Goal: Transaction & Acquisition: Purchase product/service

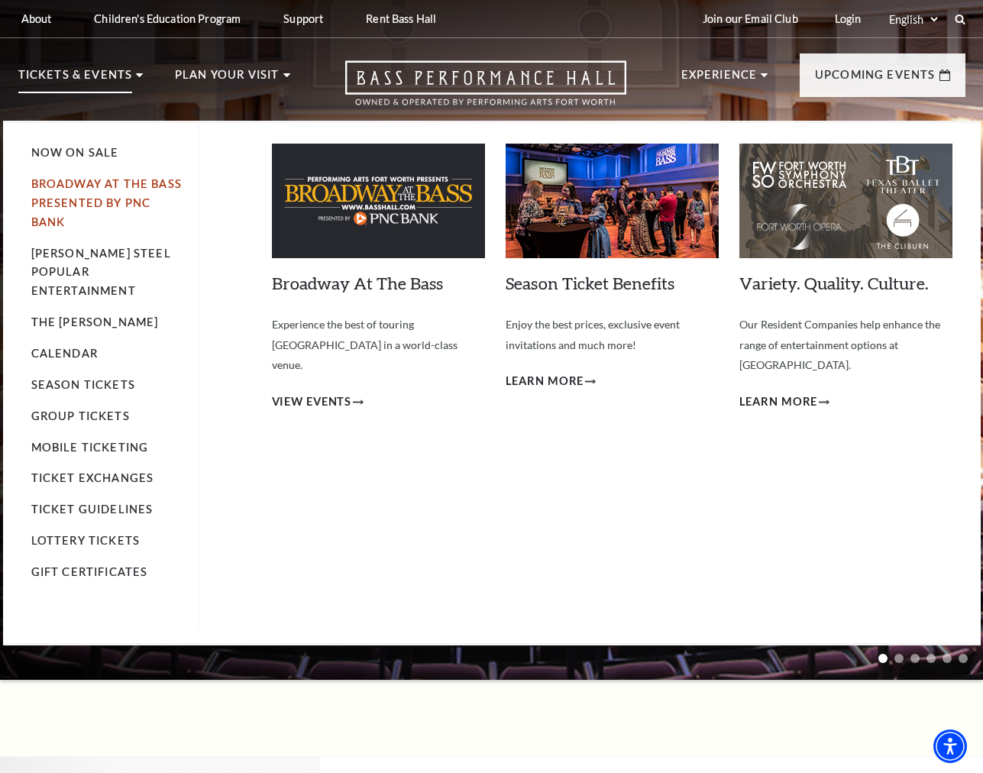
click at [93, 183] on link "Broadway At The Bass presented by PNC Bank" at bounding box center [106, 202] width 151 height 51
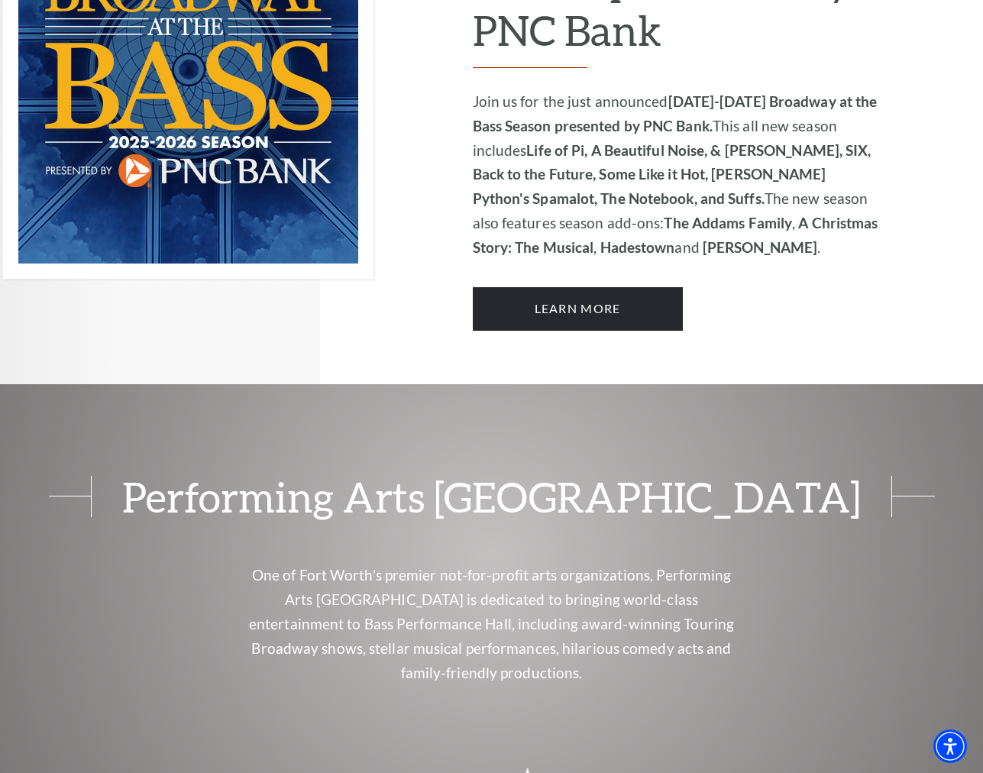
scroll to position [1112, 0]
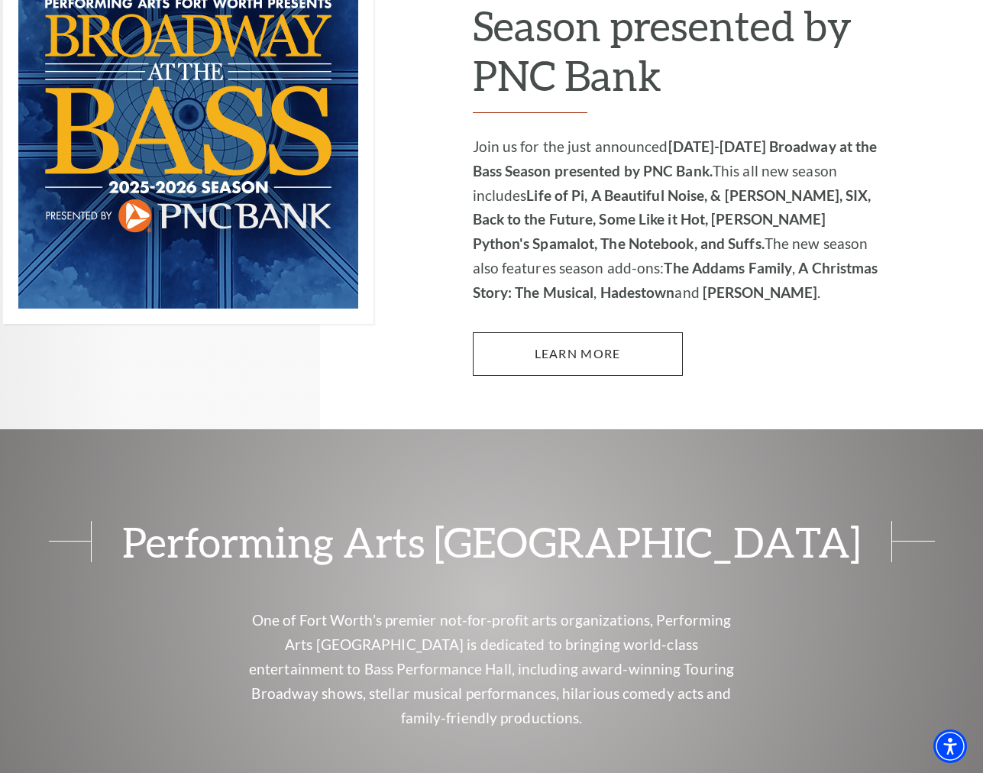
click at [553, 333] on link "Learn More" at bounding box center [578, 353] width 210 height 43
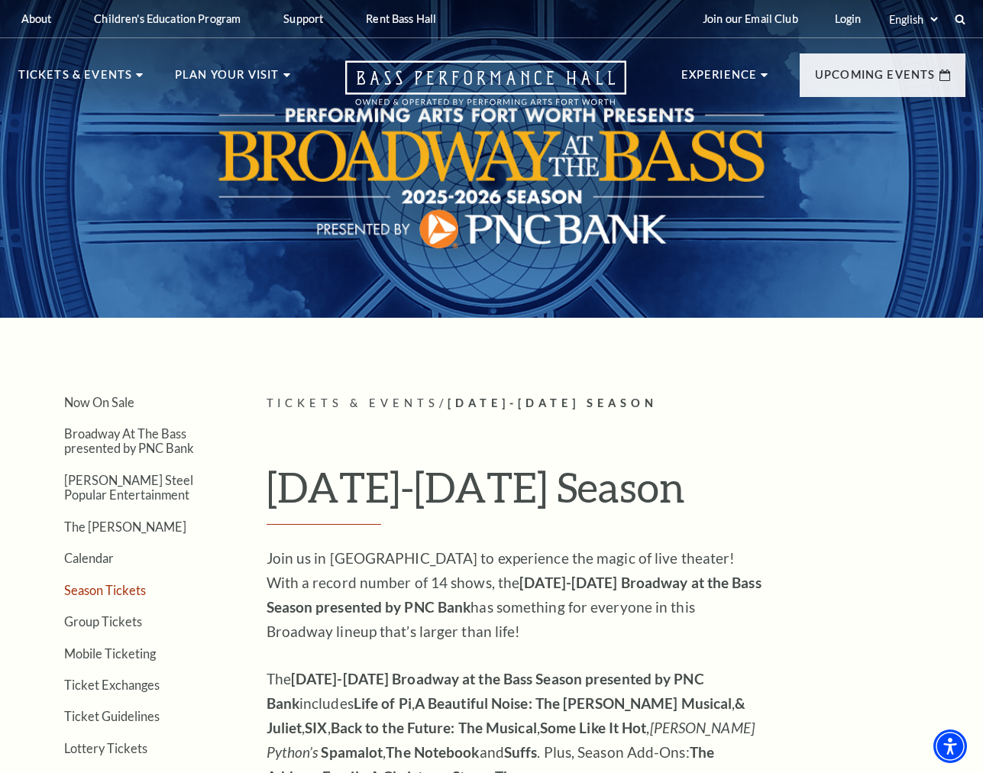
click at [108, 586] on link "Season Tickets" at bounding box center [105, 590] width 82 height 15
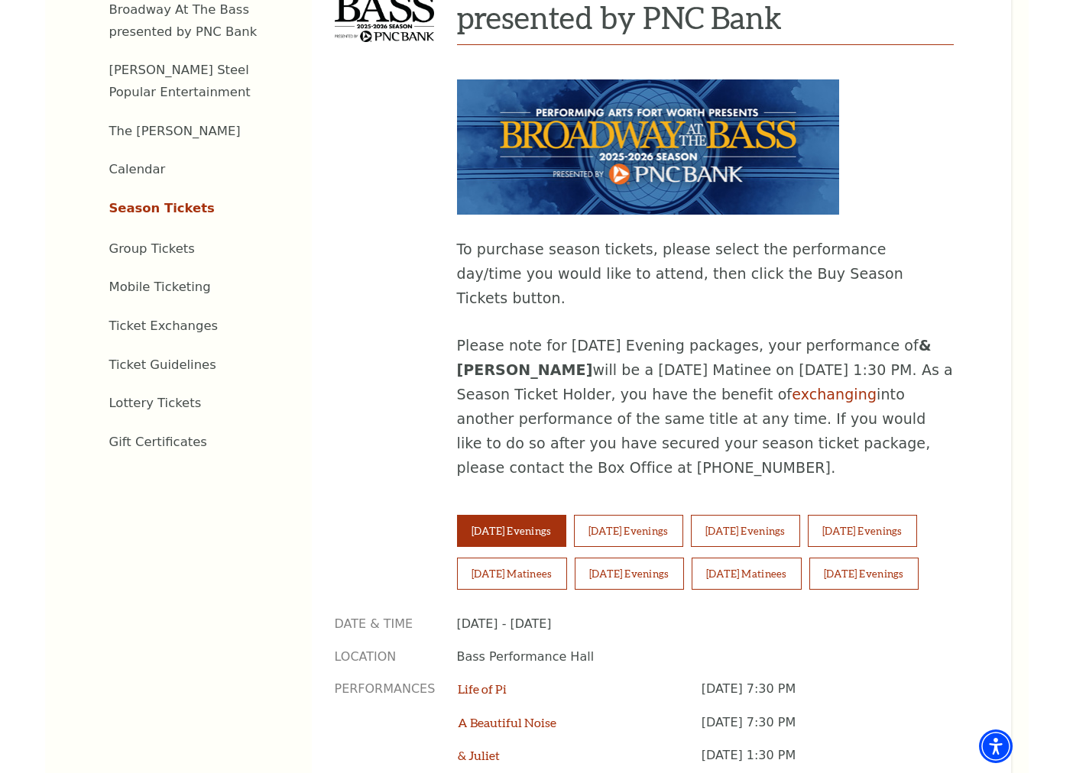
scroll to position [690, 0]
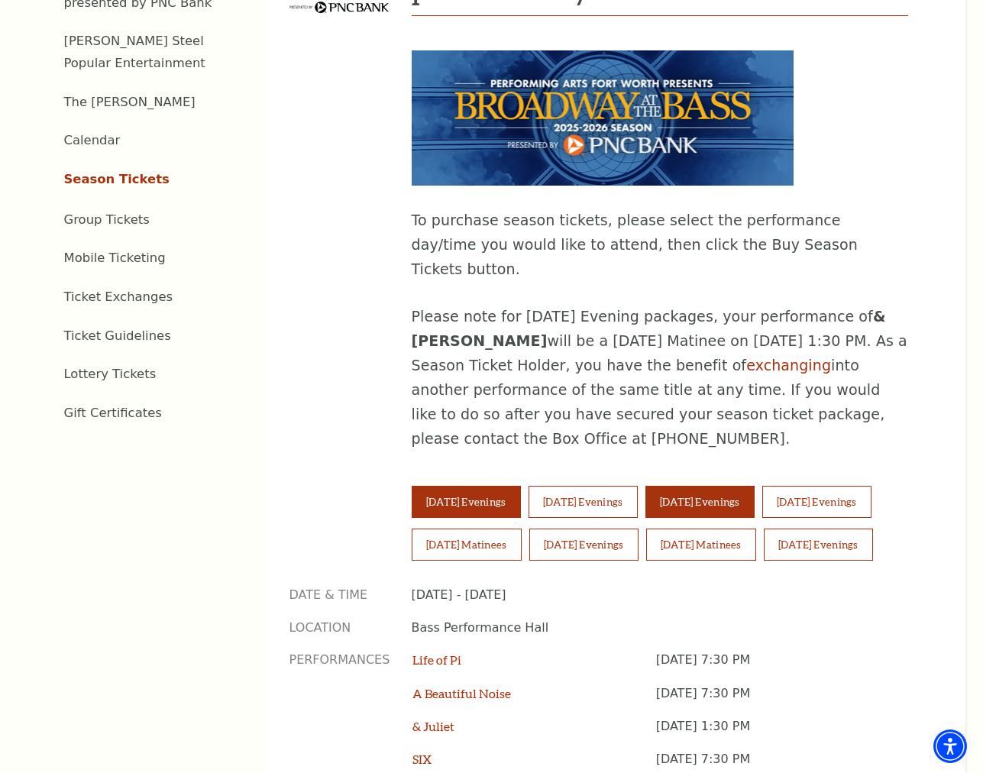
click at [716, 486] on button "Thursday Evenings" at bounding box center [700, 502] width 109 height 32
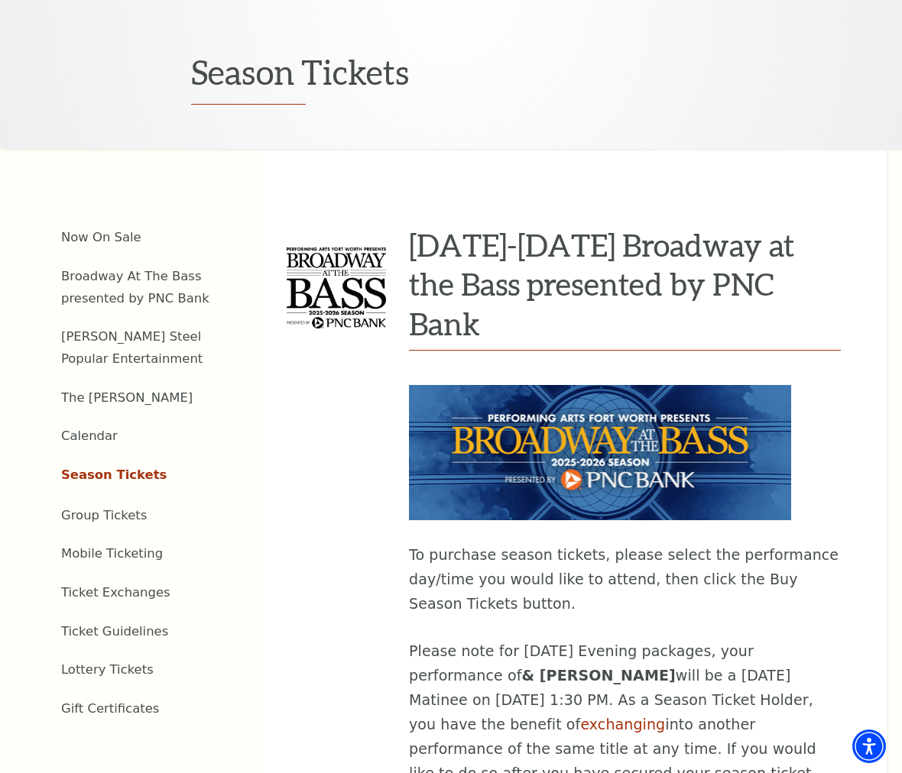
scroll to position [358, 0]
click at [75, 430] on link "Calendar" at bounding box center [89, 435] width 57 height 15
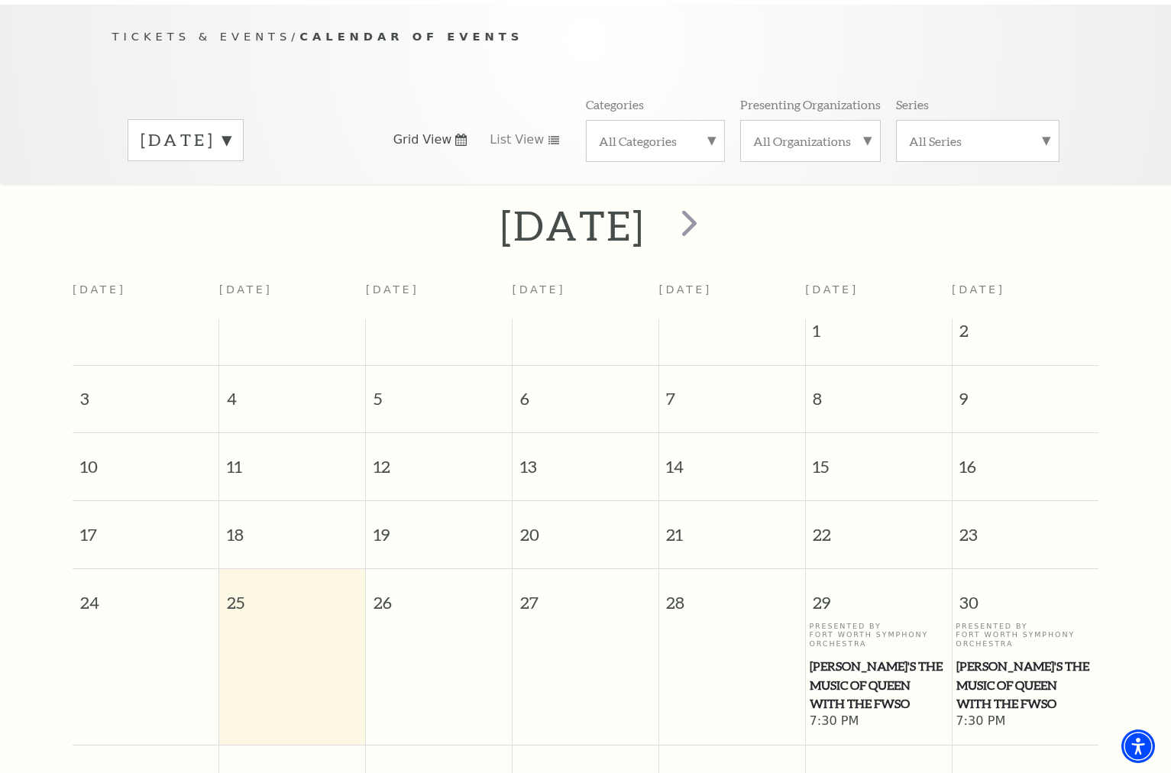
scroll to position [154, 0]
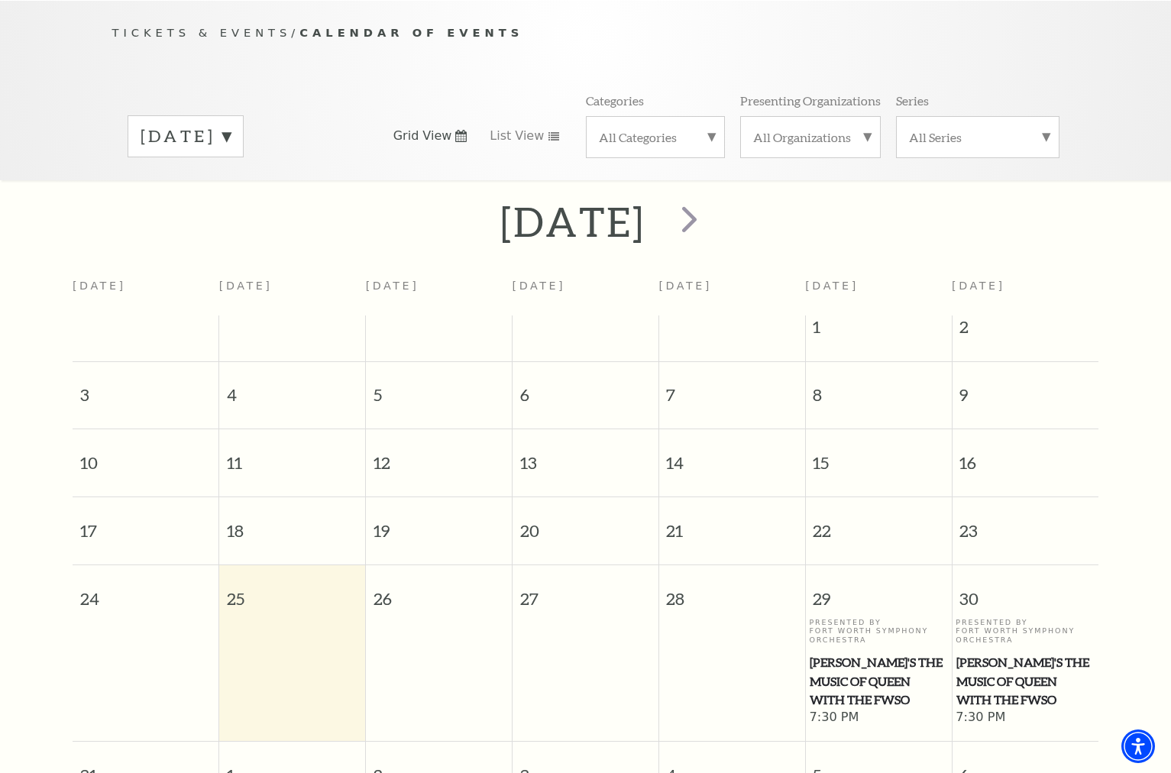
click at [704, 129] on label "All Categories" at bounding box center [655, 137] width 113 height 16
click at [687, 149] on label "Broadway" at bounding box center [655, 161] width 113 height 25
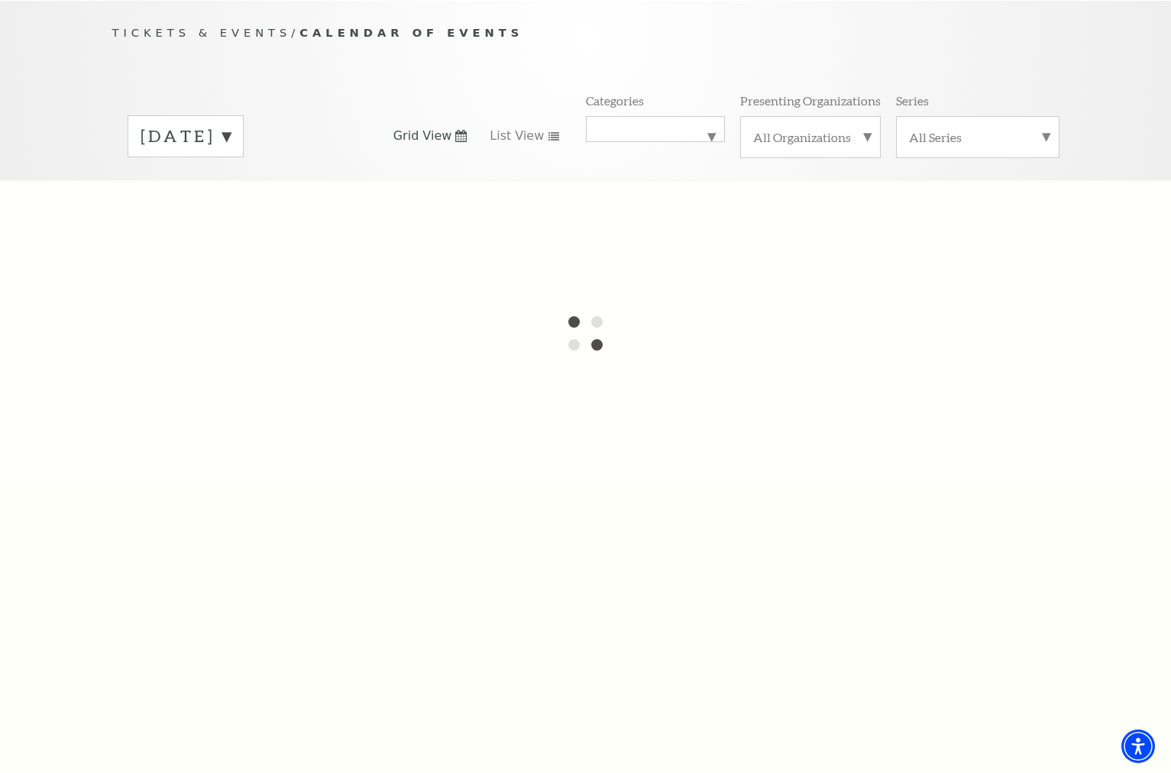
scroll to position [134, 0]
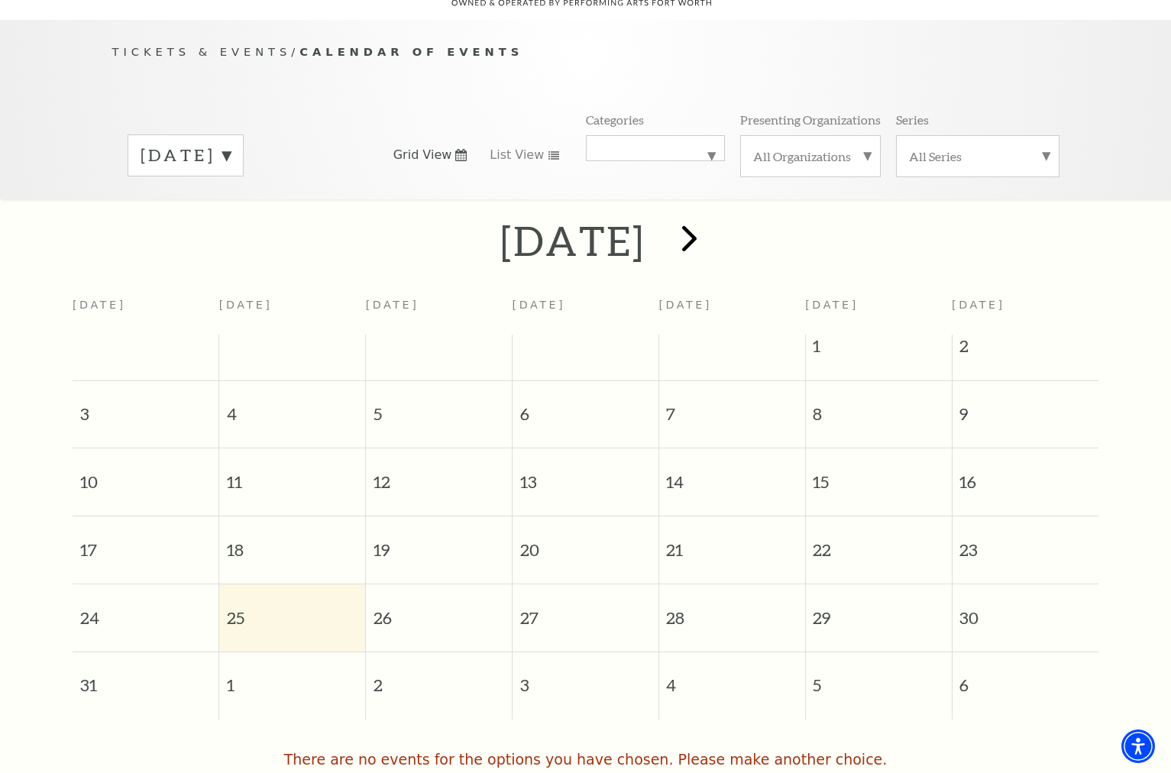
click at [711, 230] on span "next" at bounding box center [690, 238] width 44 height 44
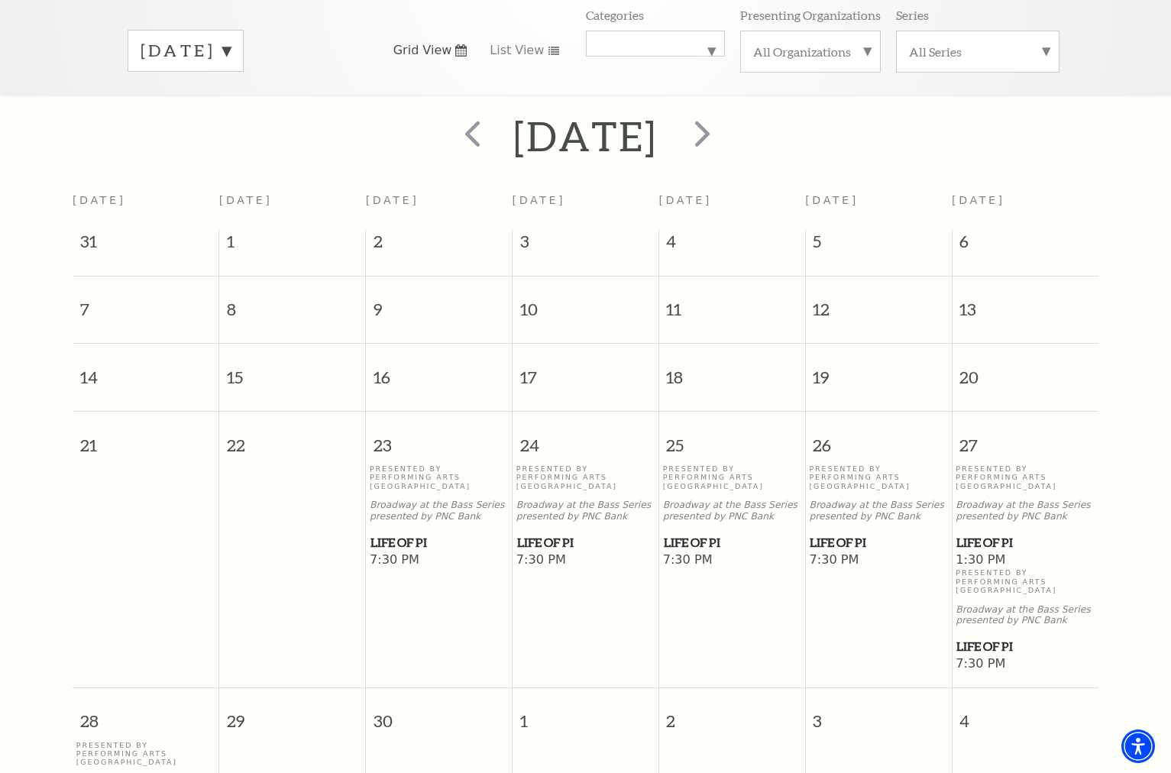
scroll to position [240, 0]
click at [716, 533] on span "Life of Pi" at bounding box center [732, 542] width 137 height 19
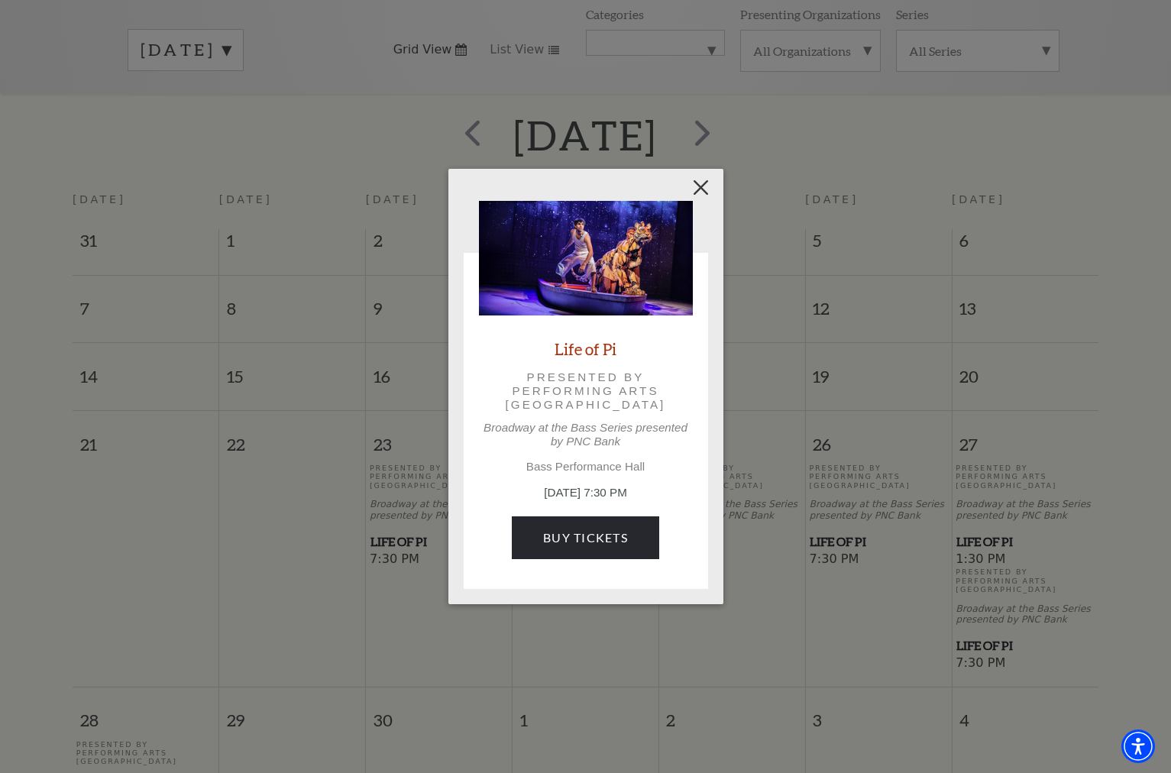
click at [702, 186] on button "Close" at bounding box center [700, 187] width 29 height 29
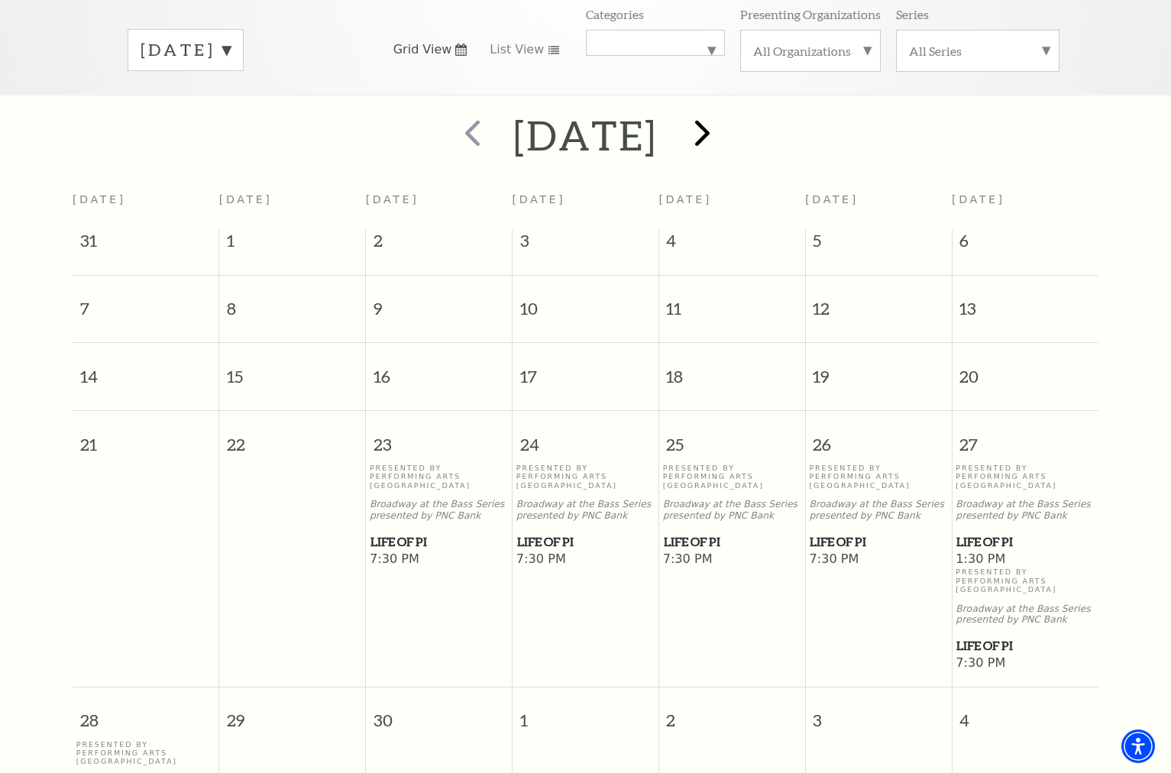
click at [724, 124] on span "next" at bounding box center [703, 133] width 44 height 44
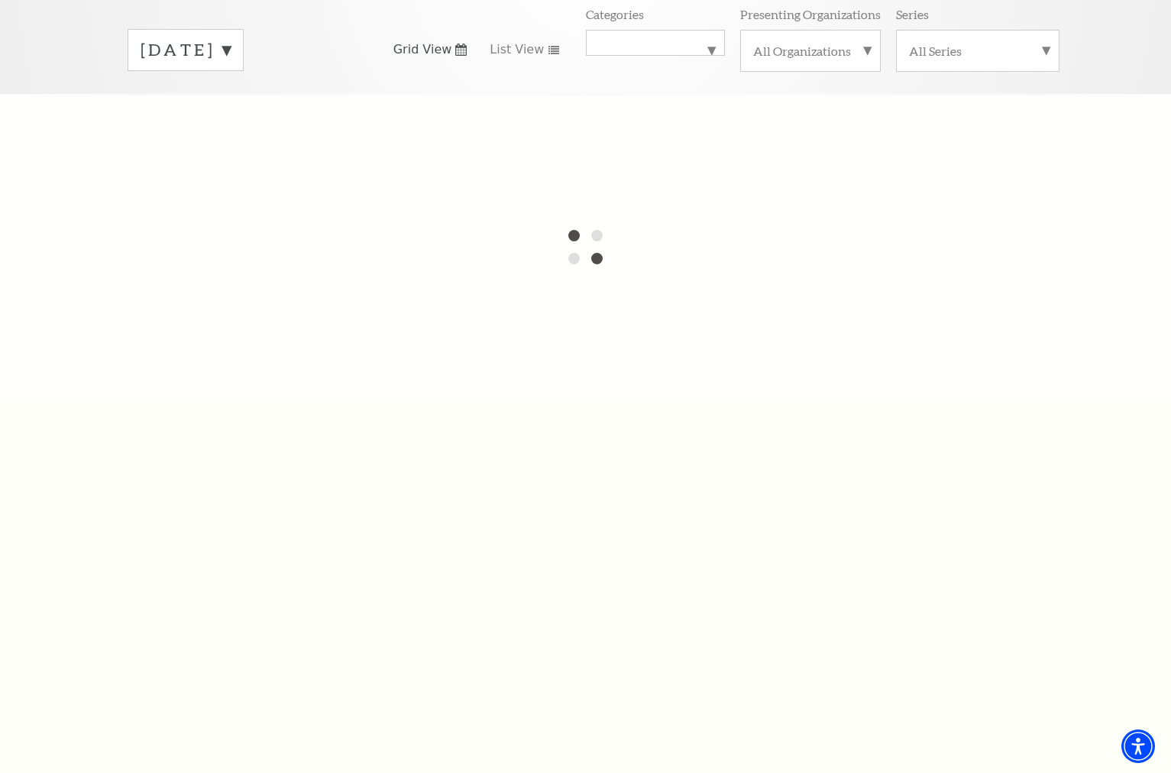
click at [1041, 43] on label "All Series" at bounding box center [978, 51] width 138 height 16
click at [1041, 24] on div "Tickets & Events / Calendar of Events September 2025 Grid View List View Catego…" at bounding box center [585, 4] width 1171 height 180
click at [779, 63] on div "September 2025 Grid View List View Categories All Categories Broadway Presentin…" at bounding box center [585, 49] width 947 height 87
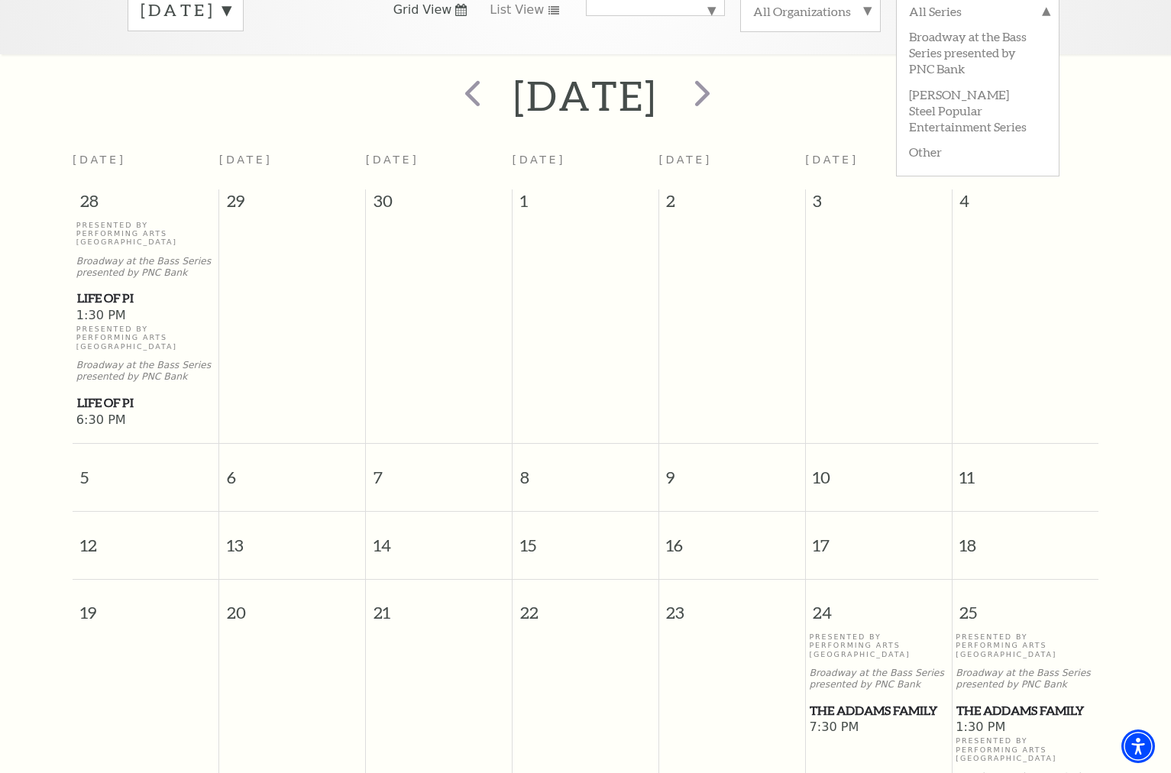
scroll to position [270, 0]
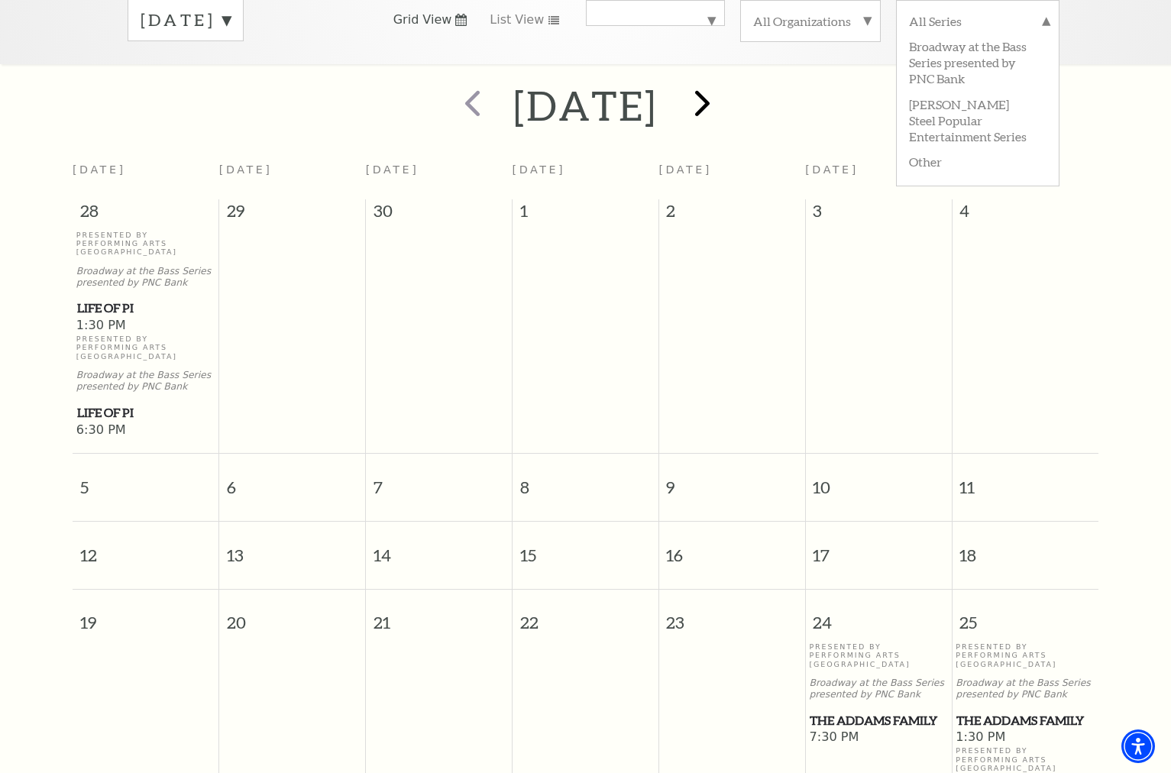
click at [724, 91] on span "next" at bounding box center [703, 103] width 44 height 44
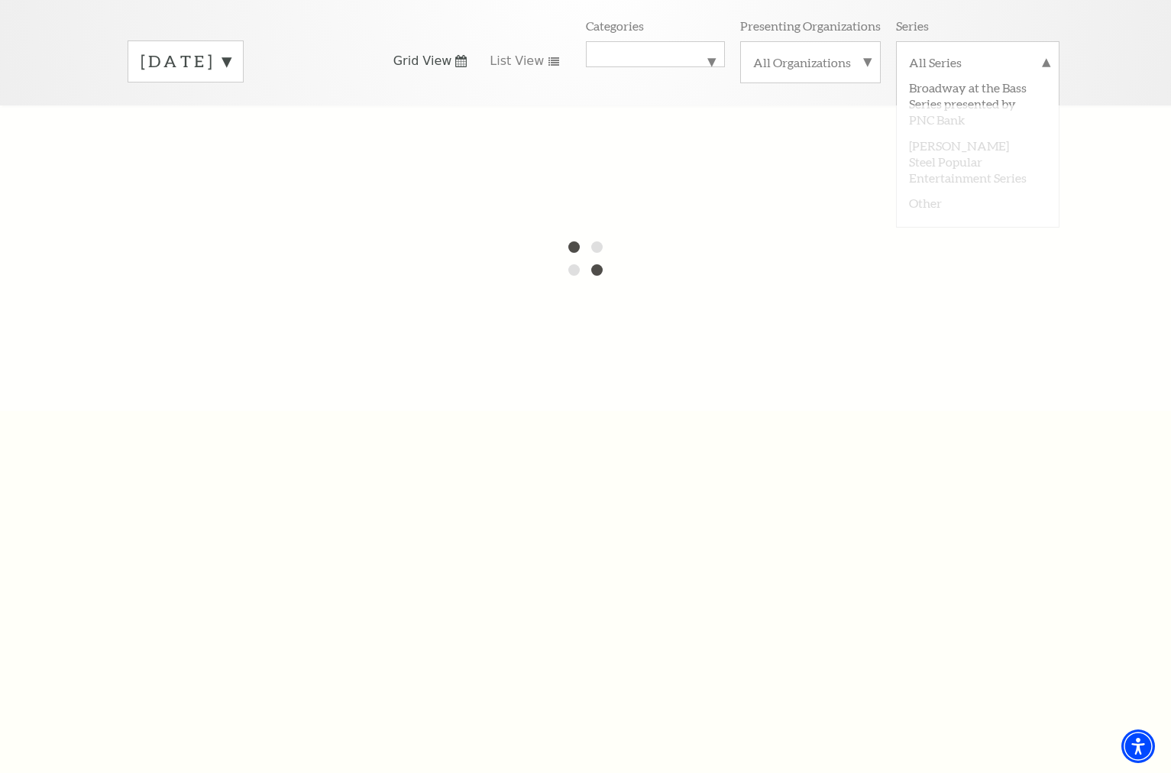
scroll to position [232, 0]
click at [1041, 50] on label "All Series" at bounding box center [978, 60] width 138 height 20
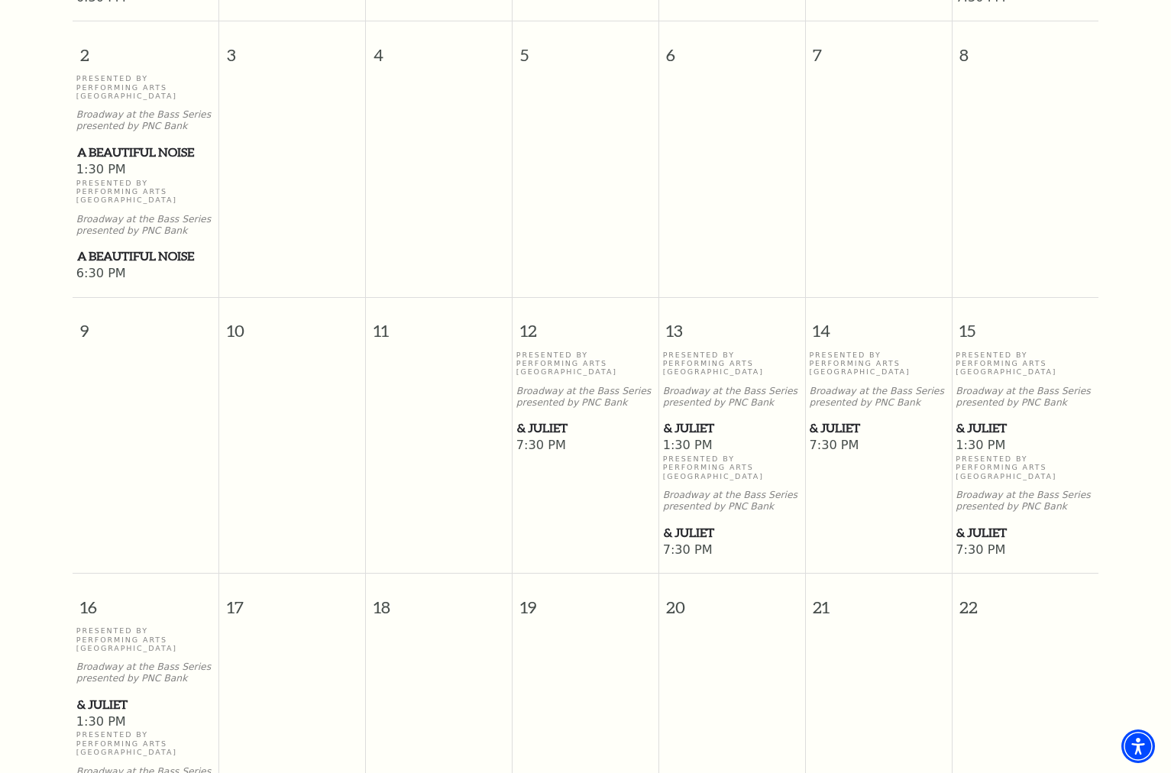
scroll to position [747, 0]
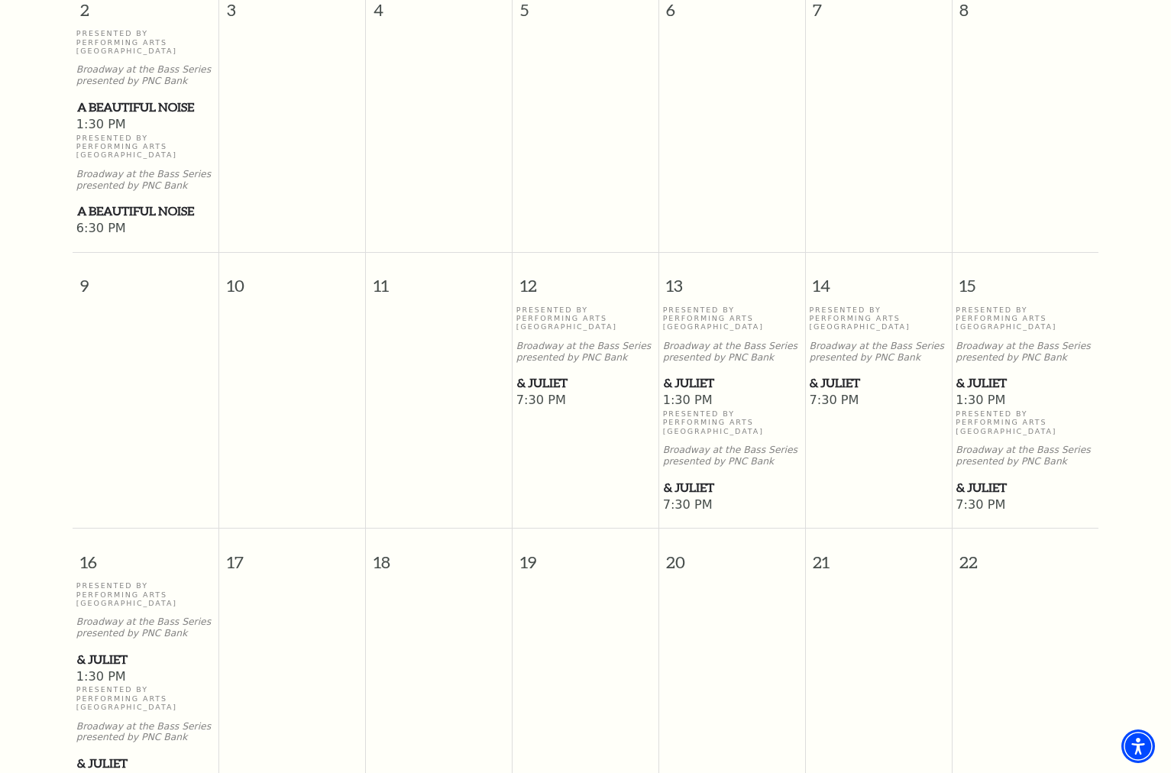
click at [838, 383] on span "& Juliet" at bounding box center [878, 383] width 137 height 19
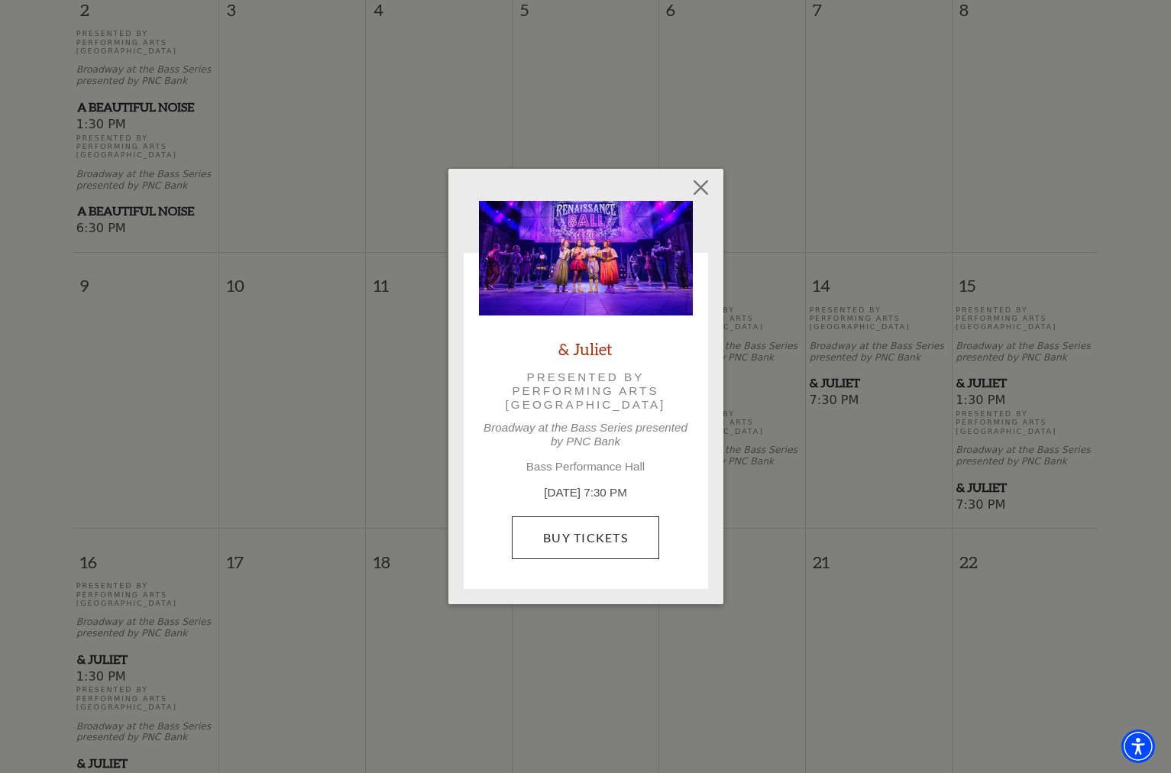
click at [628, 547] on link "Buy Tickets" at bounding box center [585, 537] width 147 height 43
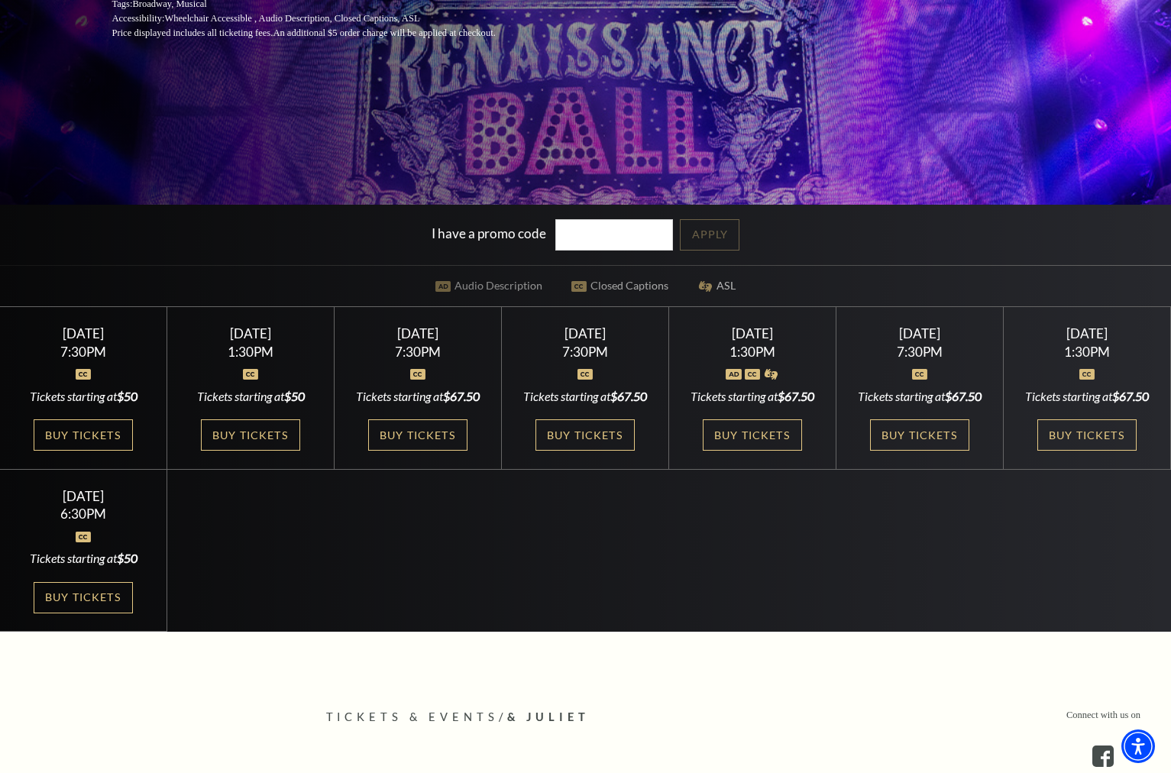
scroll to position [431, 0]
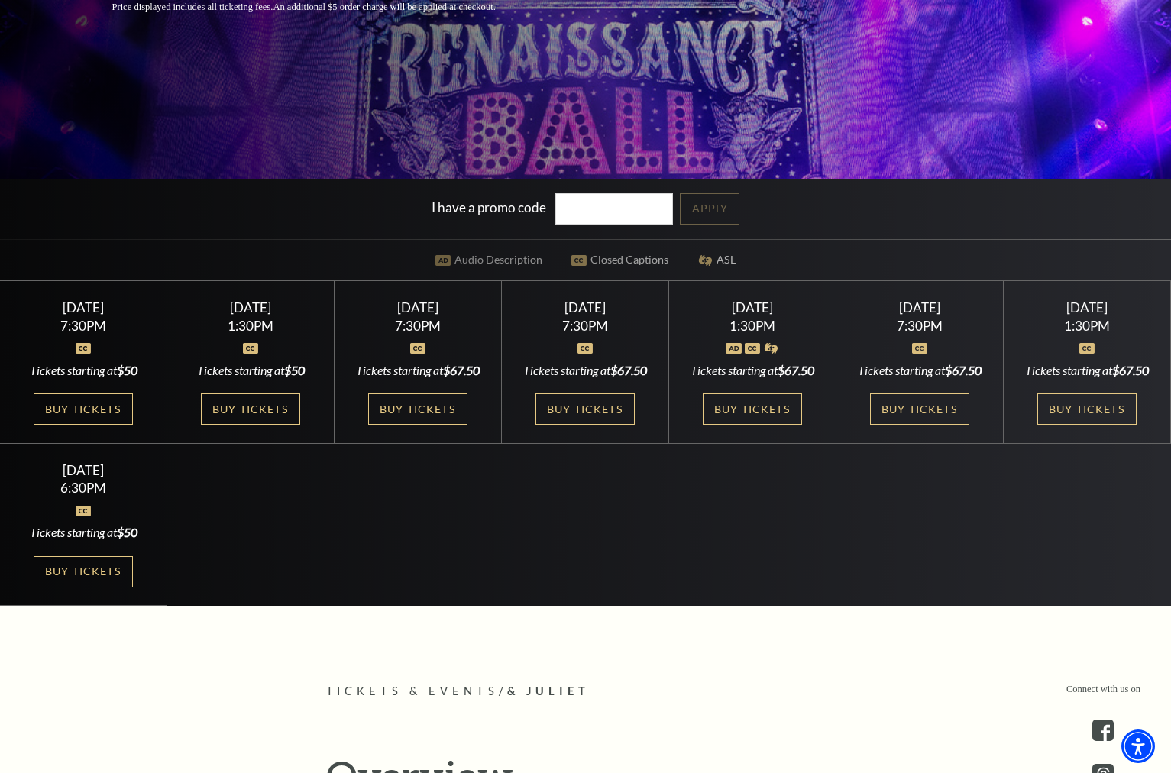
click at [807, 507] on div "Select a Performance [DATE] 7:30PM Tickets starting at $50 [DATE] 7:30PM Ticket…" at bounding box center [585, 442] width 1171 height 325
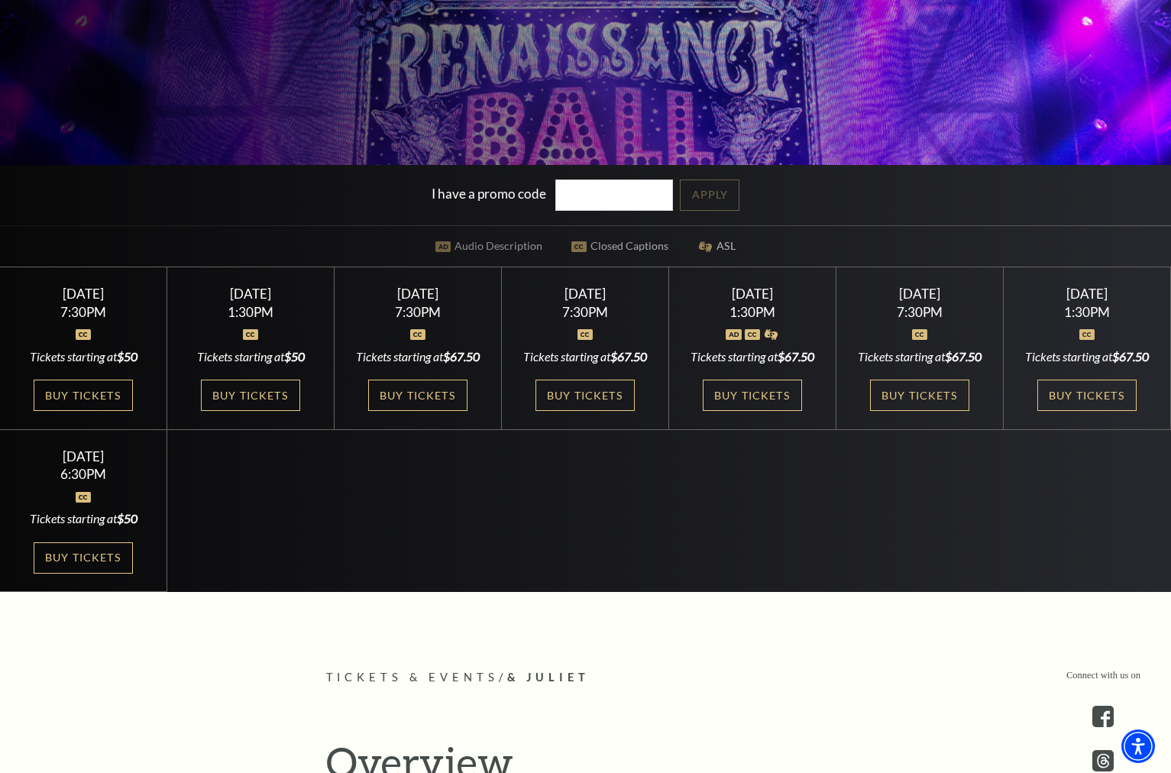
scroll to position [446, 0]
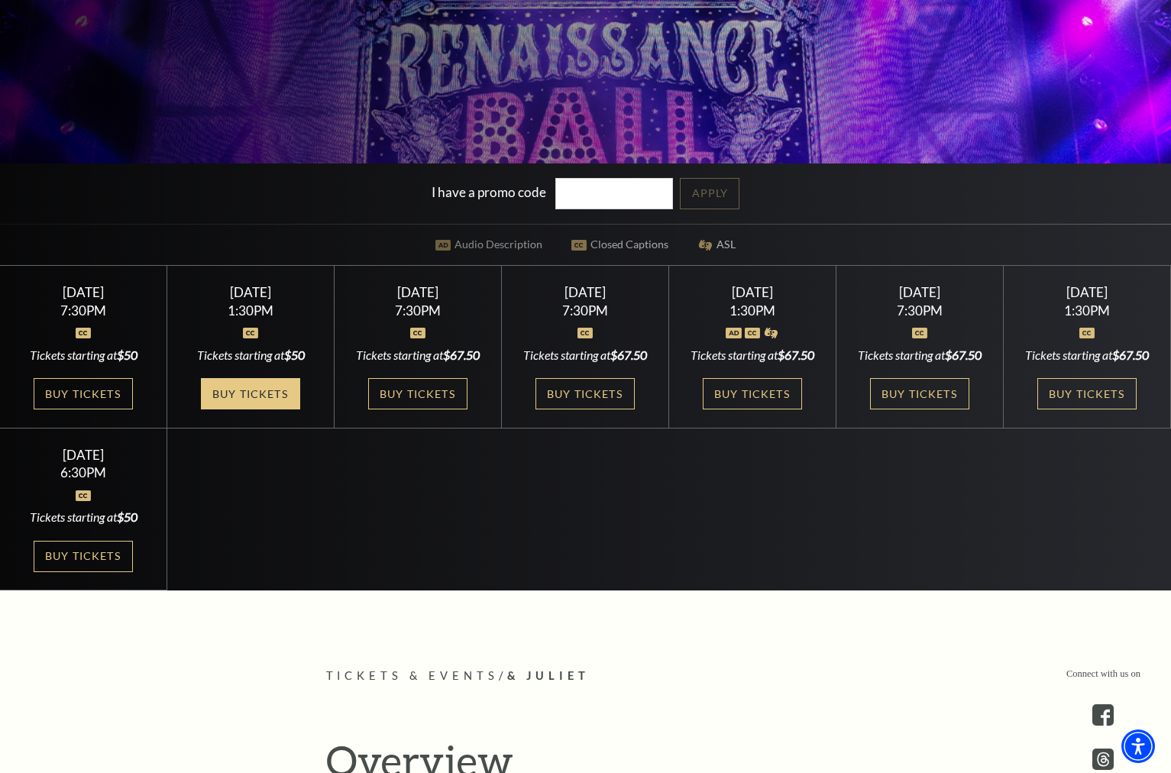
click at [280, 410] on link "Buy Tickets" at bounding box center [250, 393] width 99 height 31
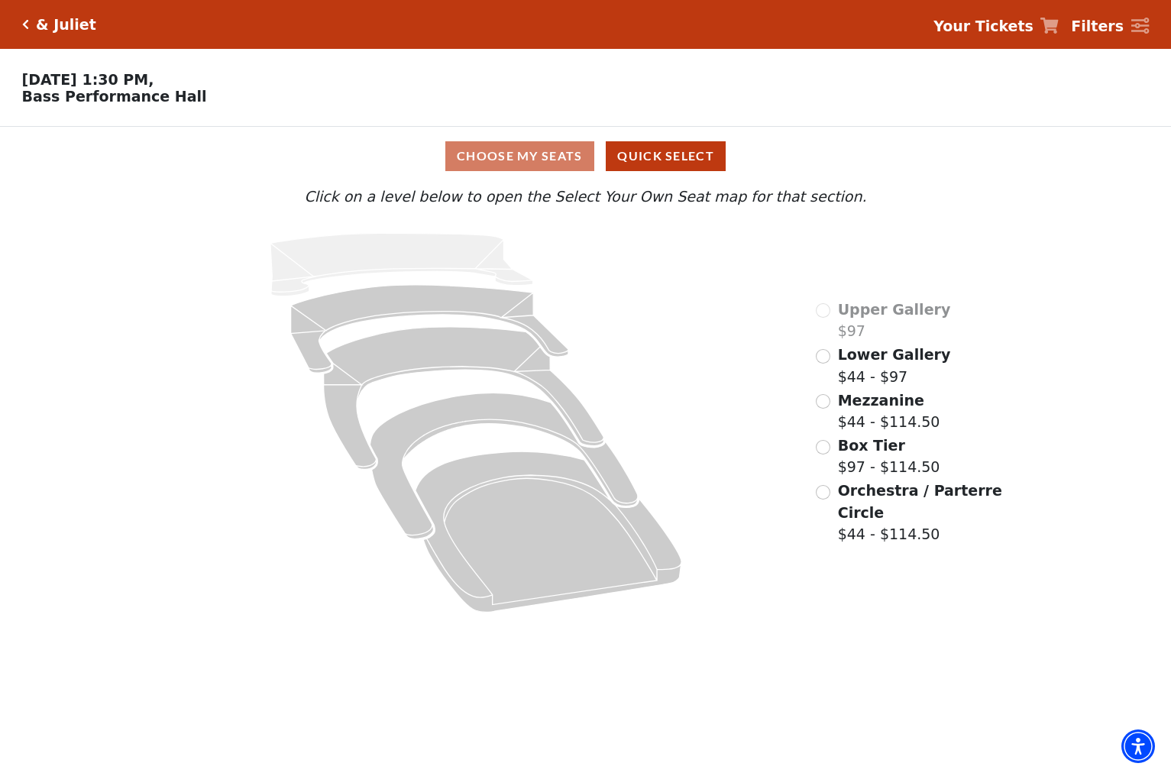
click at [519, 151] on div "Choose My Seats Quick Select" at bounding box center [586, 156] width 879 height 30
click at [546, 161] on div "Choose My Seats Quick Select" at bounding box center [586, 156] width 879 height 30
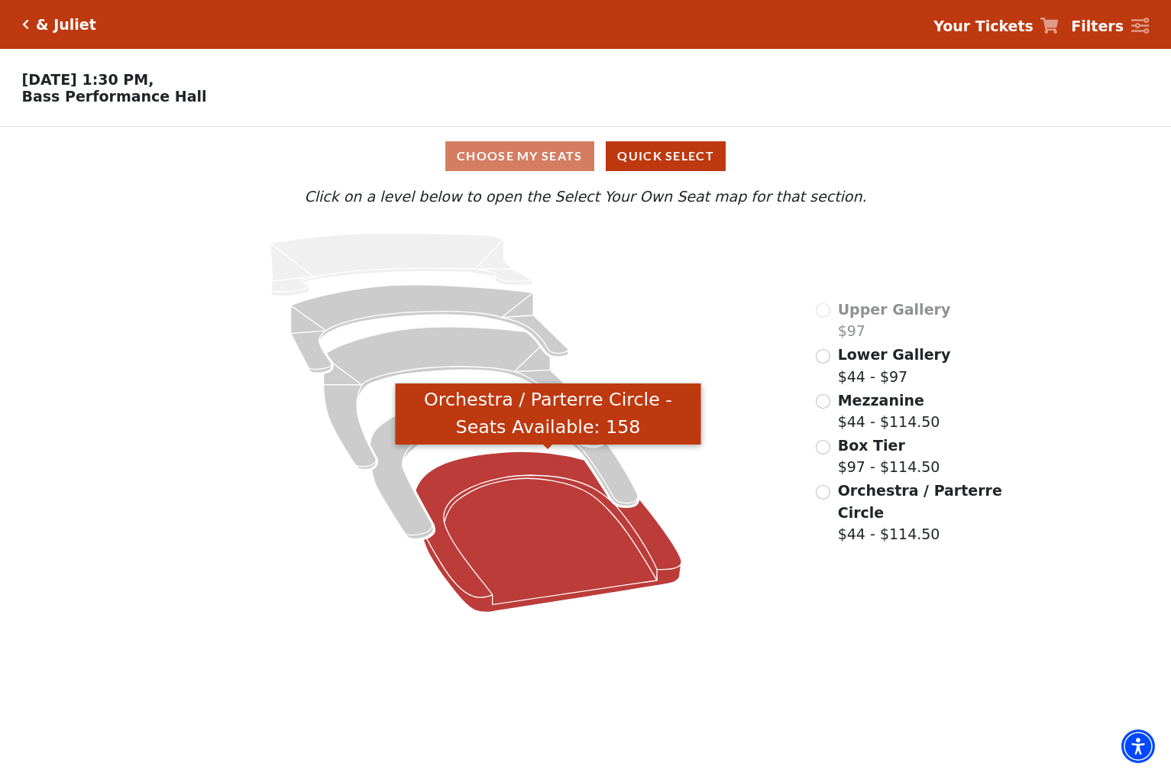
click at [497, 503] on icon "Orchestra / Parterre Circle - Seats Available: 158" at bounding box center [549, 532] width 266 height 160
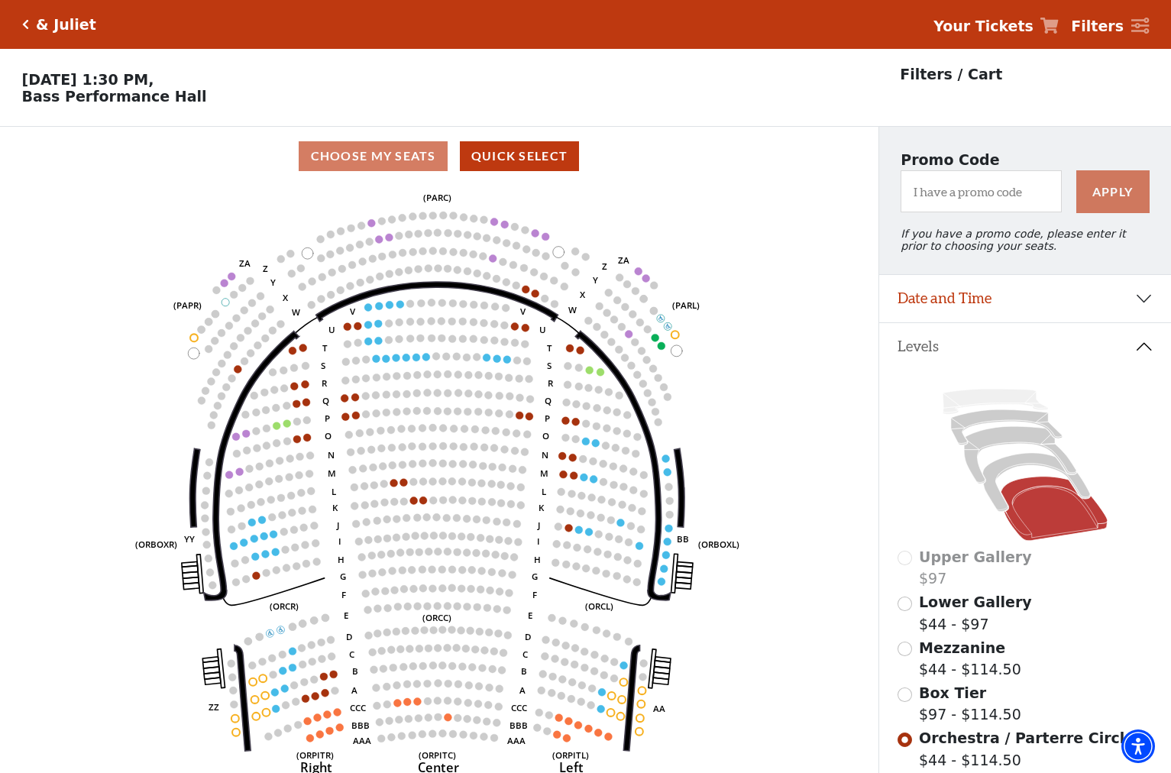
scroll to position [71, 0]
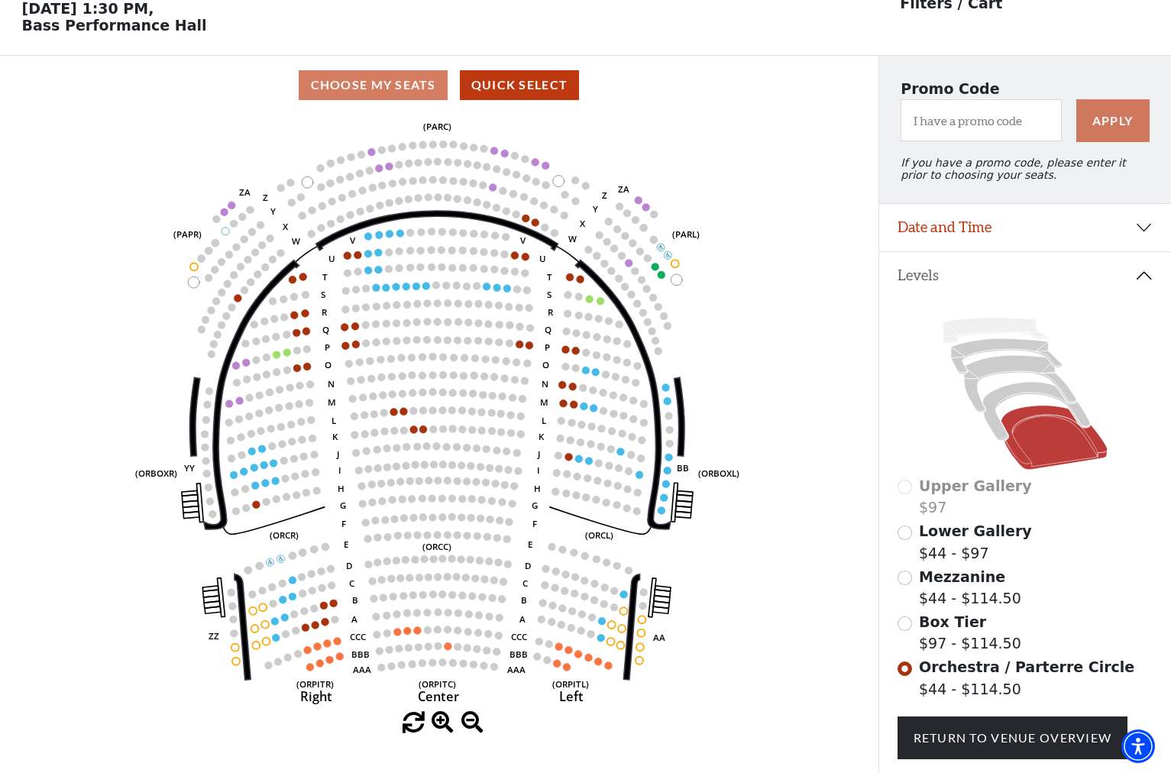
click at [795, 339] on icon "Left (ORPITL) Right (ORPITR) Center (ORPITC) ZZ AA YY BB ZA ZA (ORCL) (ORCR) (O…" at bounding box center [439, 413] width 791 height 597
